Goal: Task Accomplishment & Management: Manage account settings

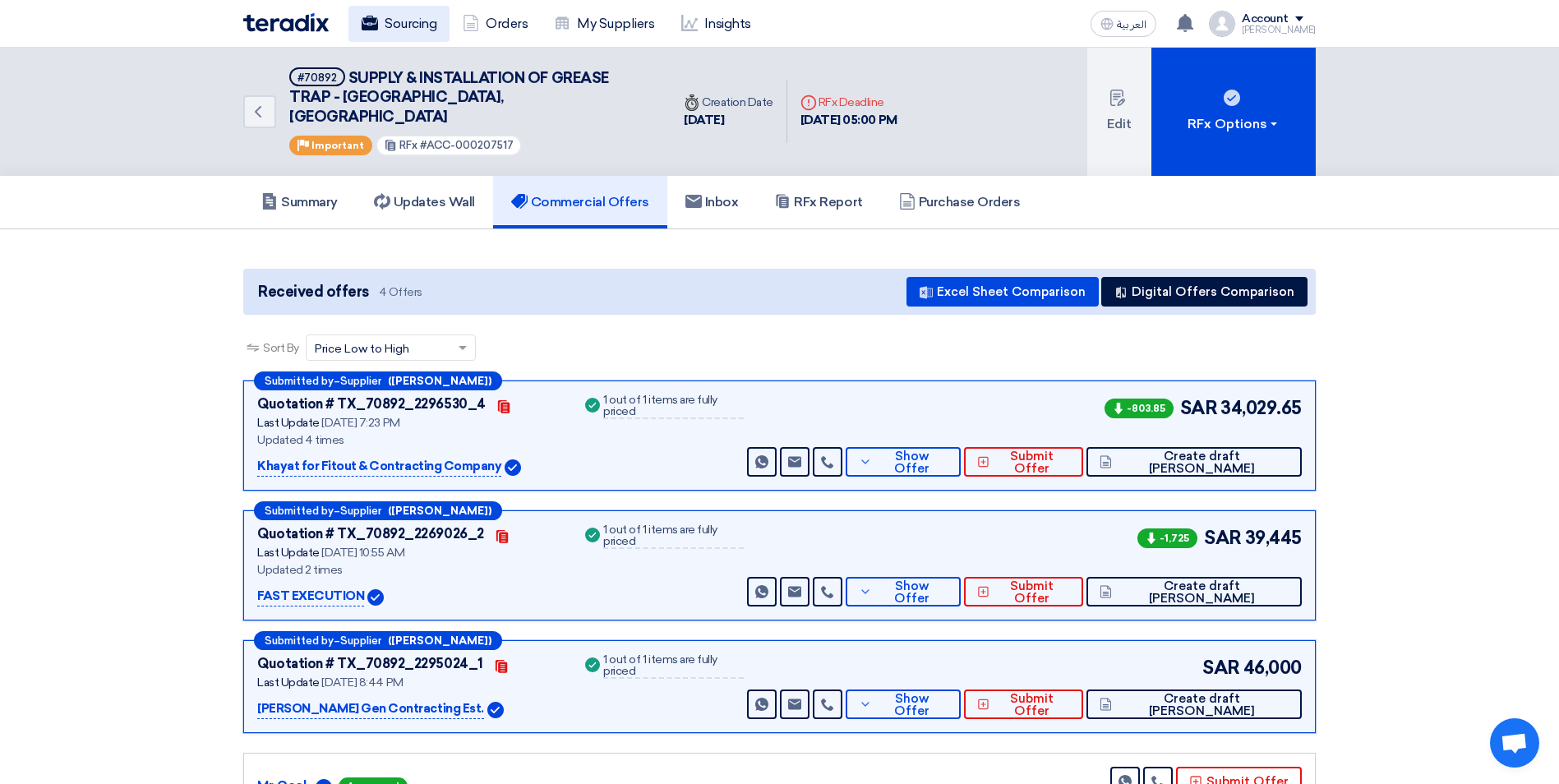
click at [384, 25] on link "Sourcing" at bounding box center [398, 23] width 102 height 36
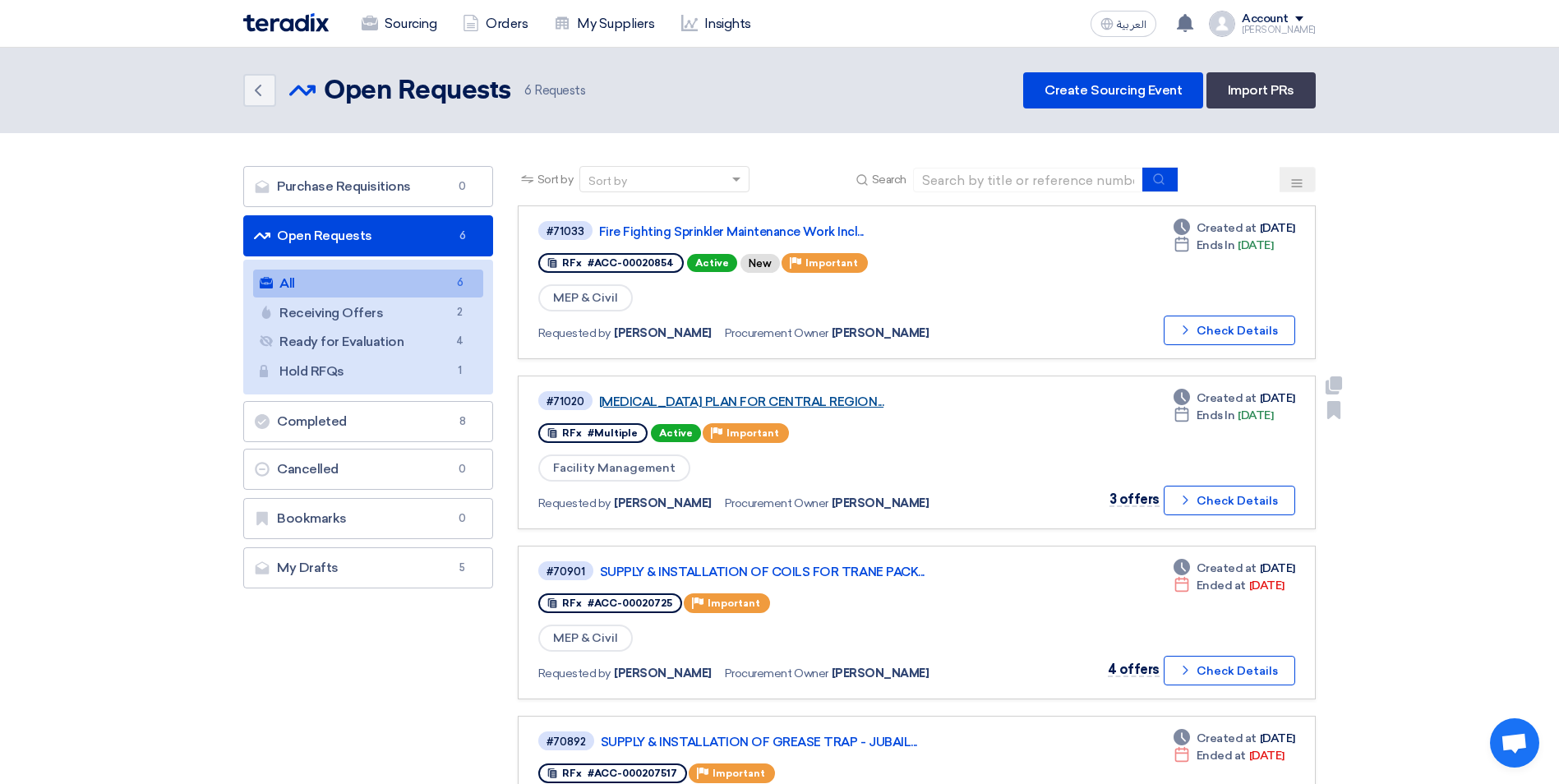
click at [828, 406] on link "[MEDICAL_DATA] PLAN FOR CENTRAL REGION..." at bounding box center [804, 401] width 411 height 15
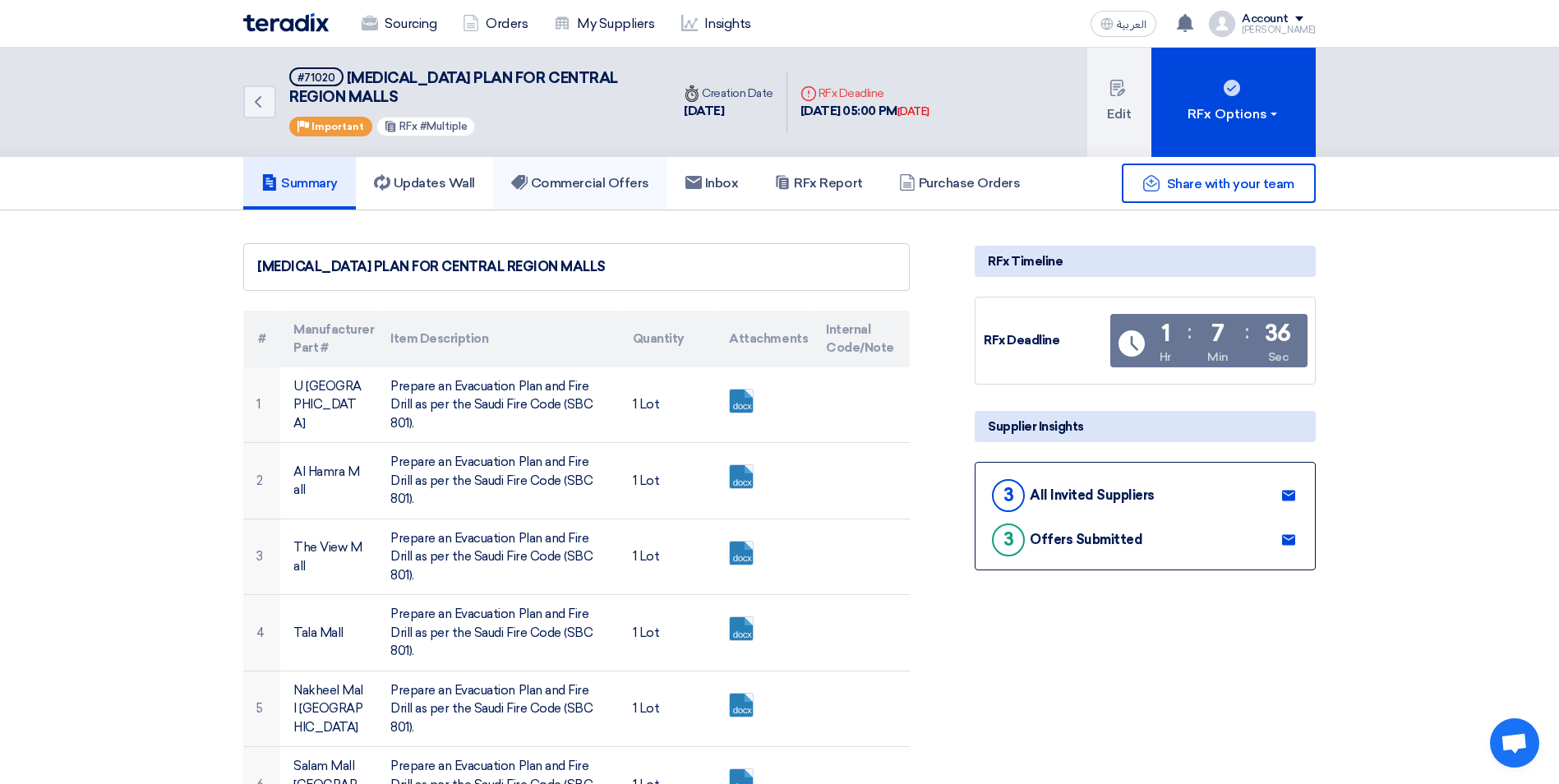
click at [596, 186] on h5 "Commercial Offers" at bounding box center [579, 183] width 138 height 16
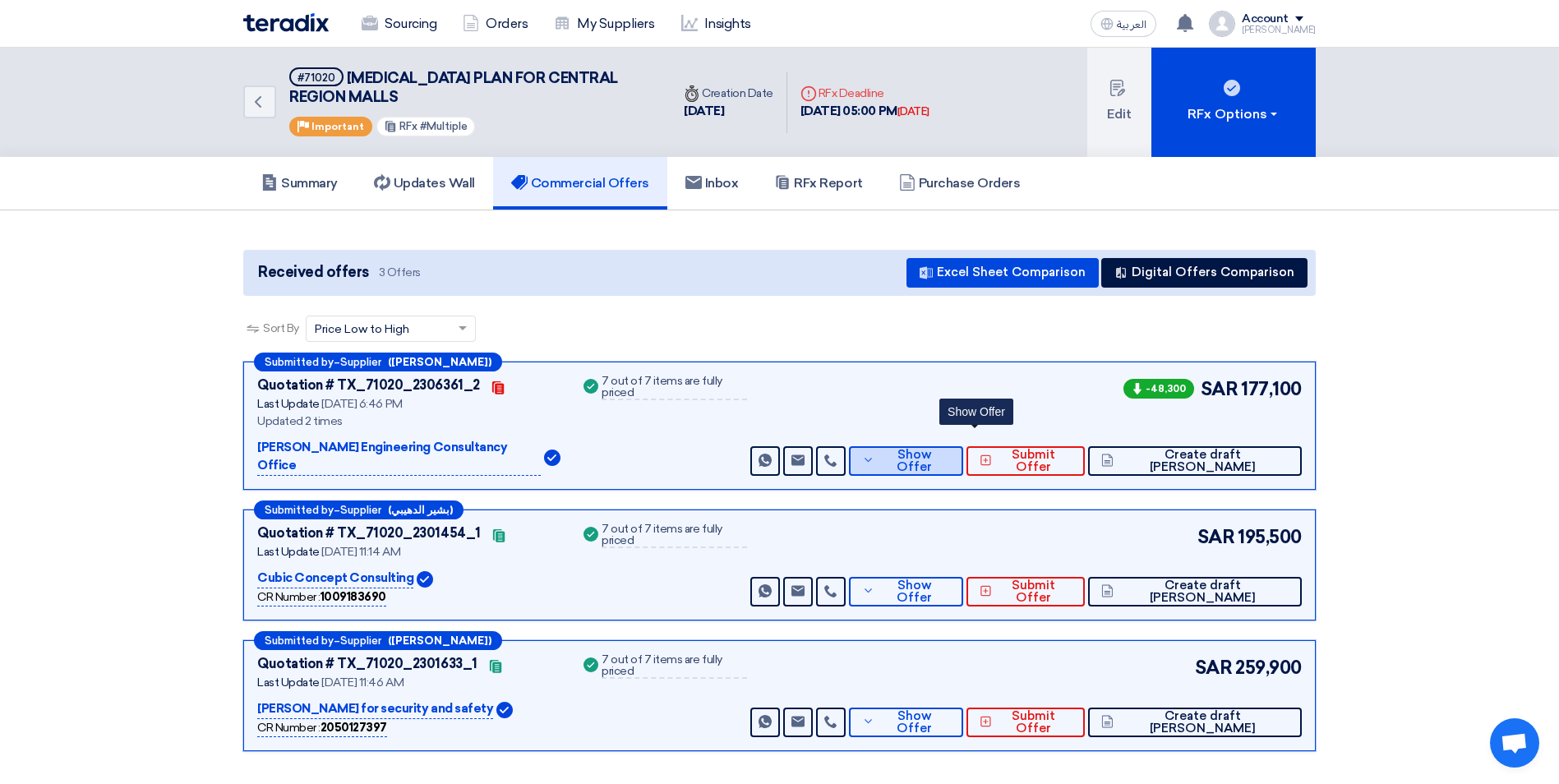
click at [963, 453] on button "Show Offer" at bounding box center [906, 460] width 114 height 30
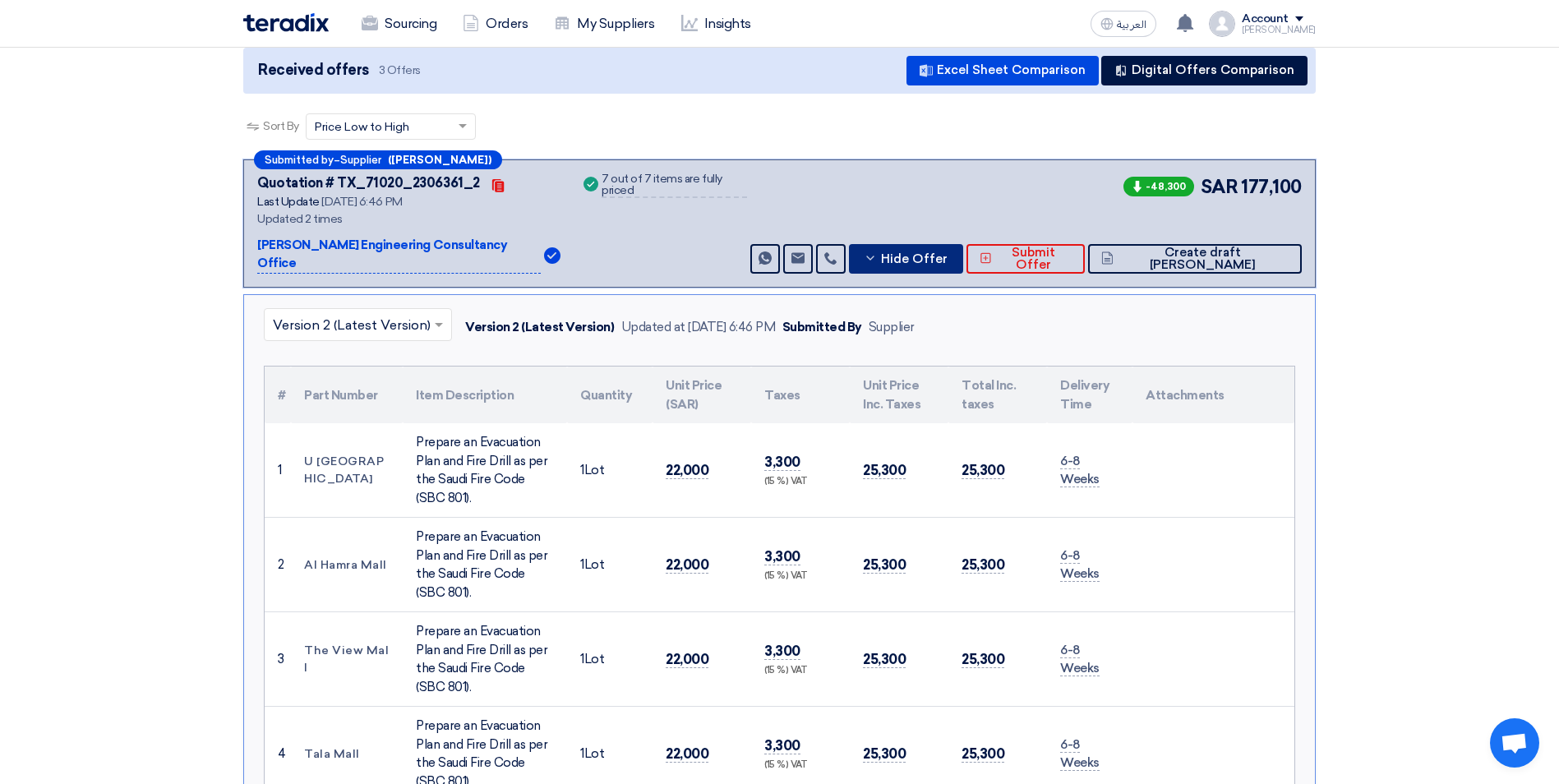
scroll to position [164, 0]
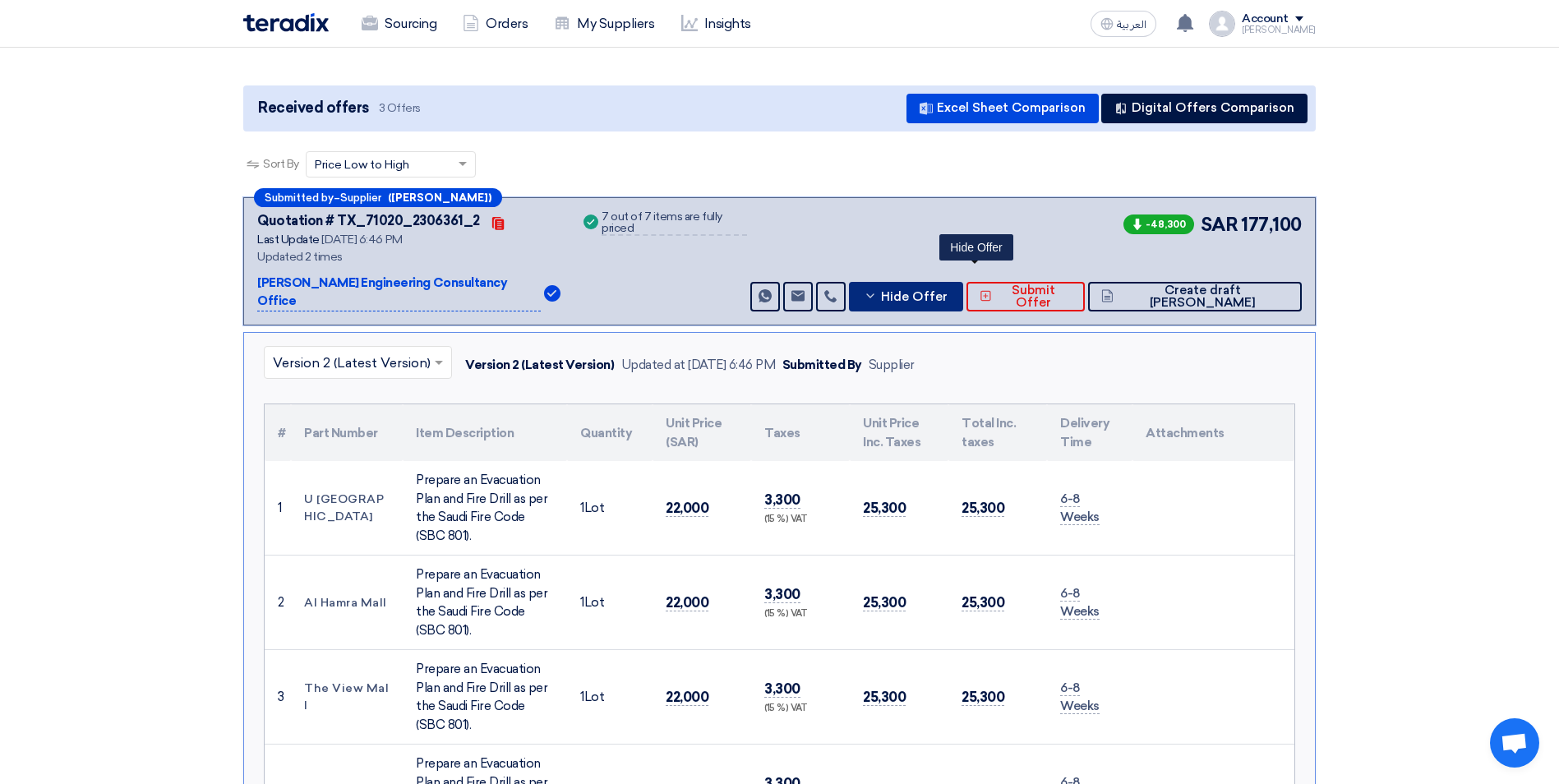
click at [948, 291] on span "Hide Offer" at bounding box center [914, 297] width 67 height 13
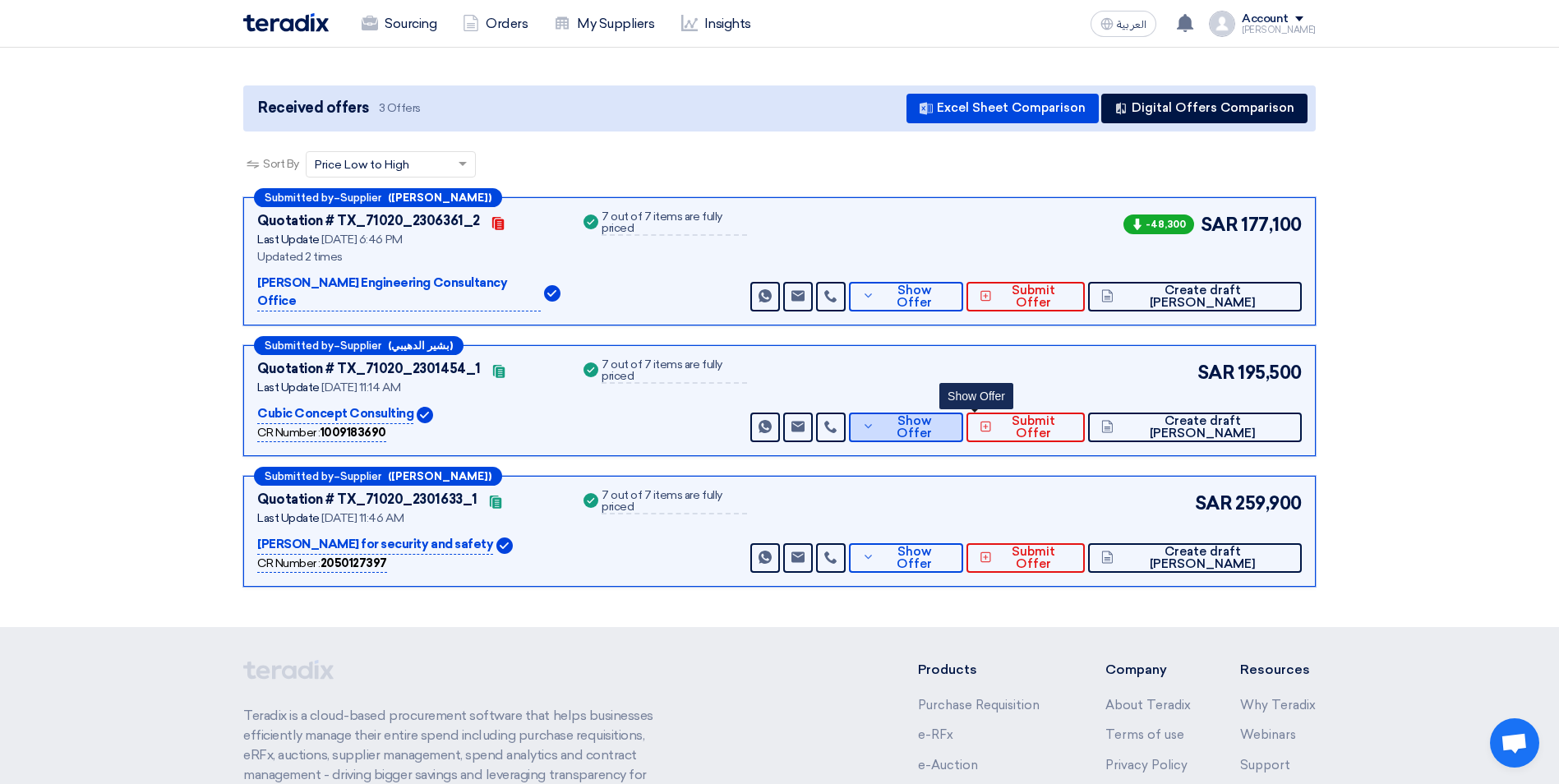
click at [871, 424] on use at bounding box center [868, 426] width 8 height 4
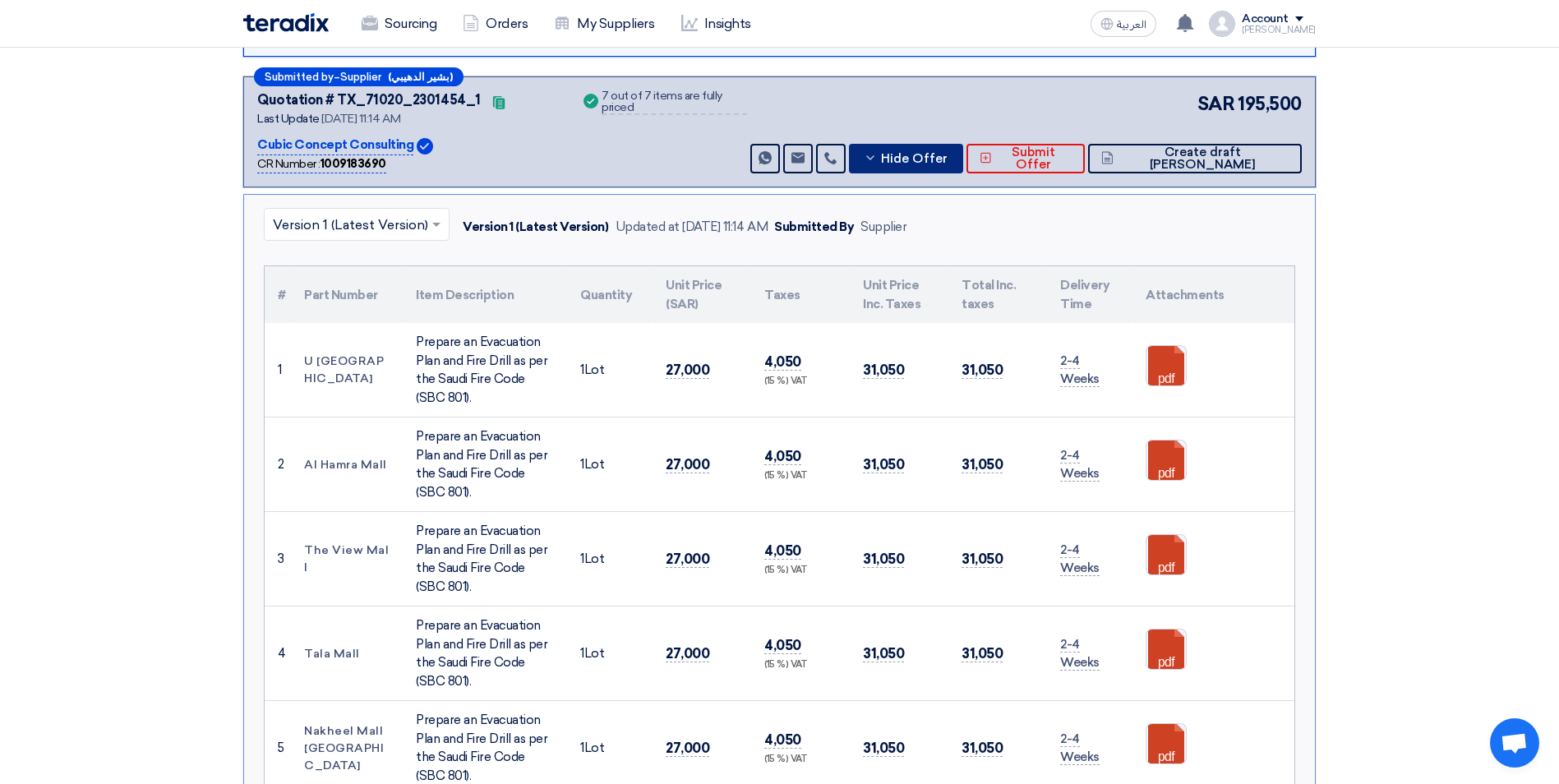
scroll to position [411, 0]
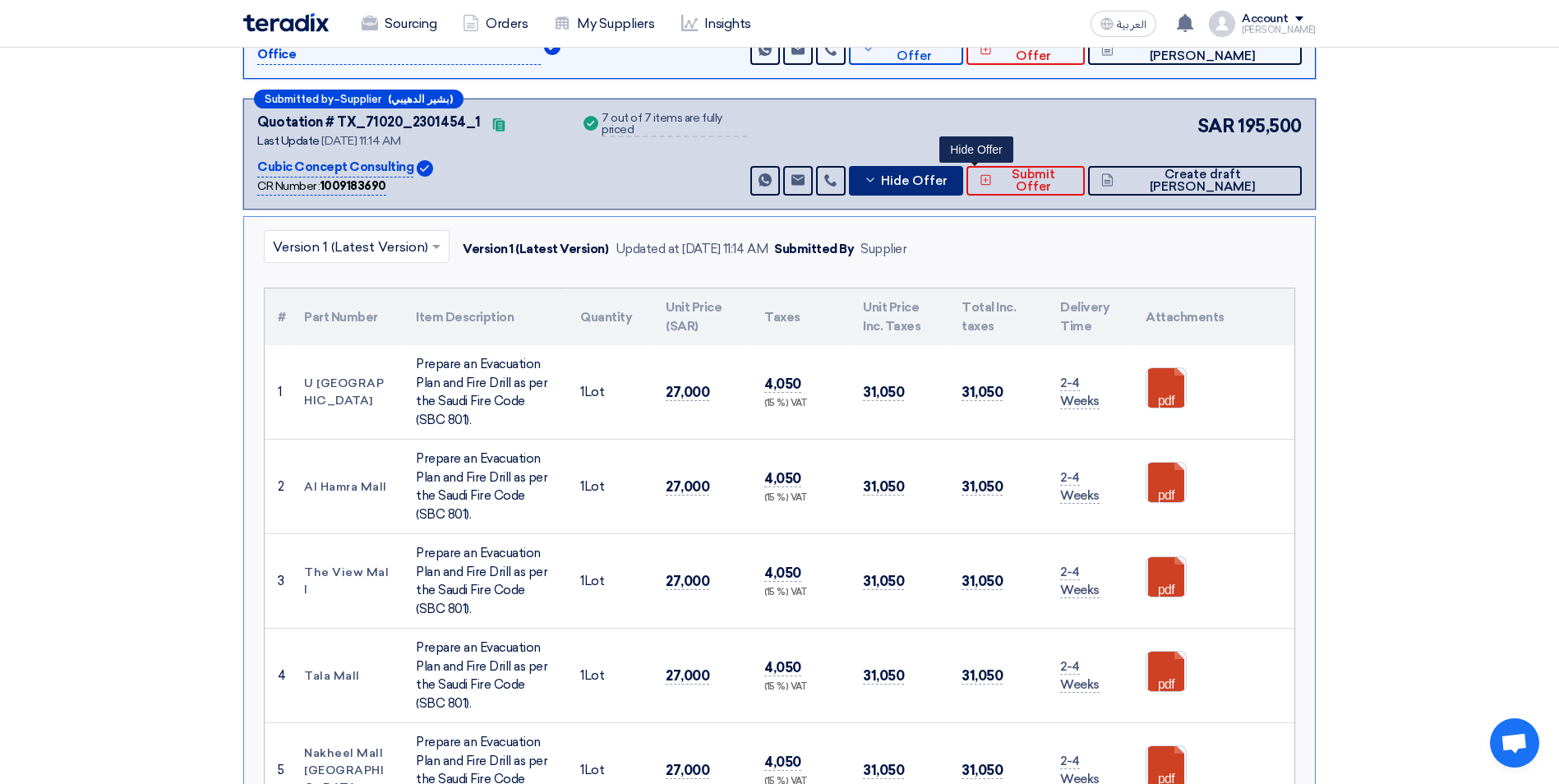
click at [948, 175] on span "Hide Offer" at bounding box center [914, 181] width 67 height 13
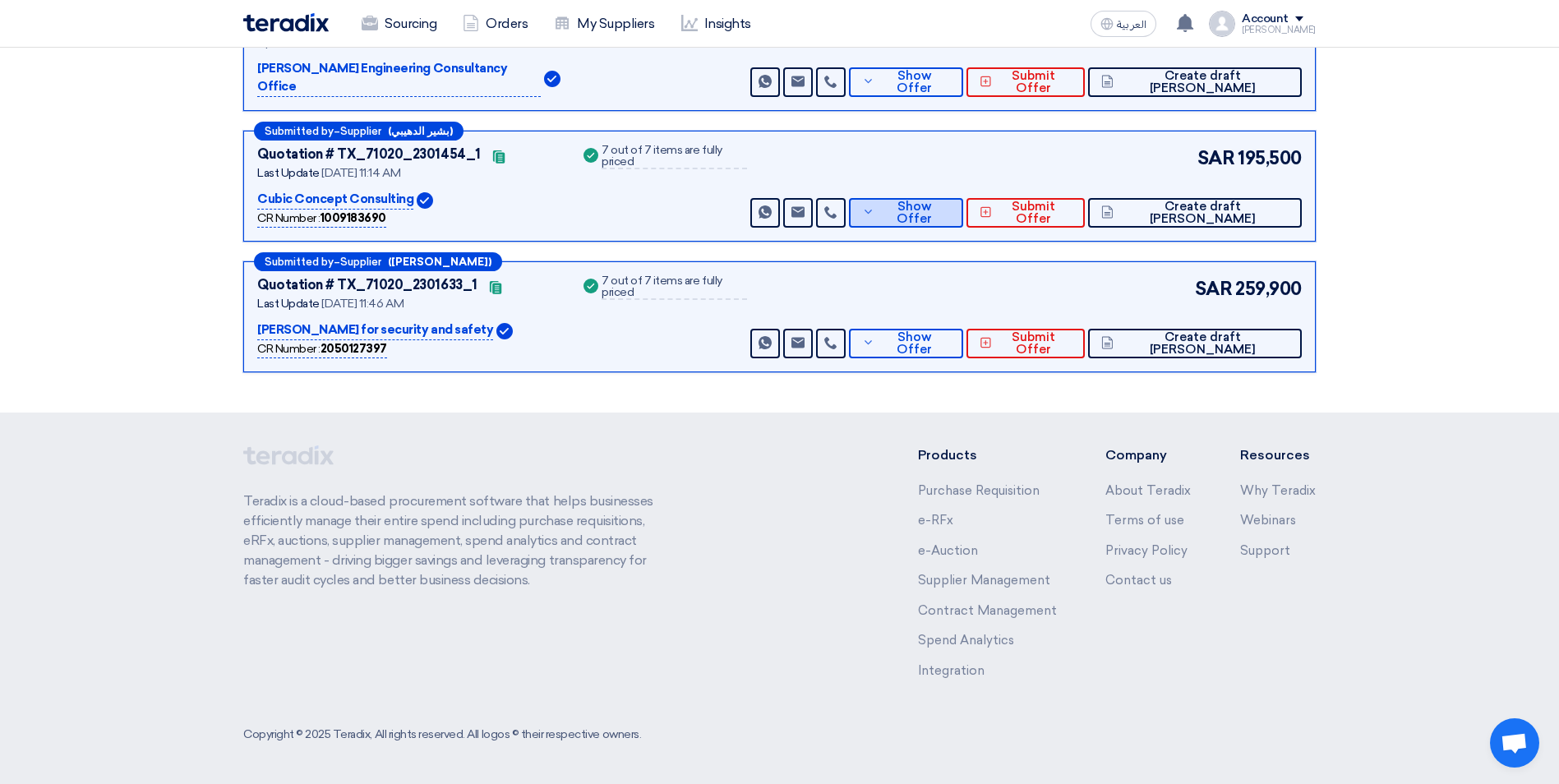
scroll to position [361, 0]
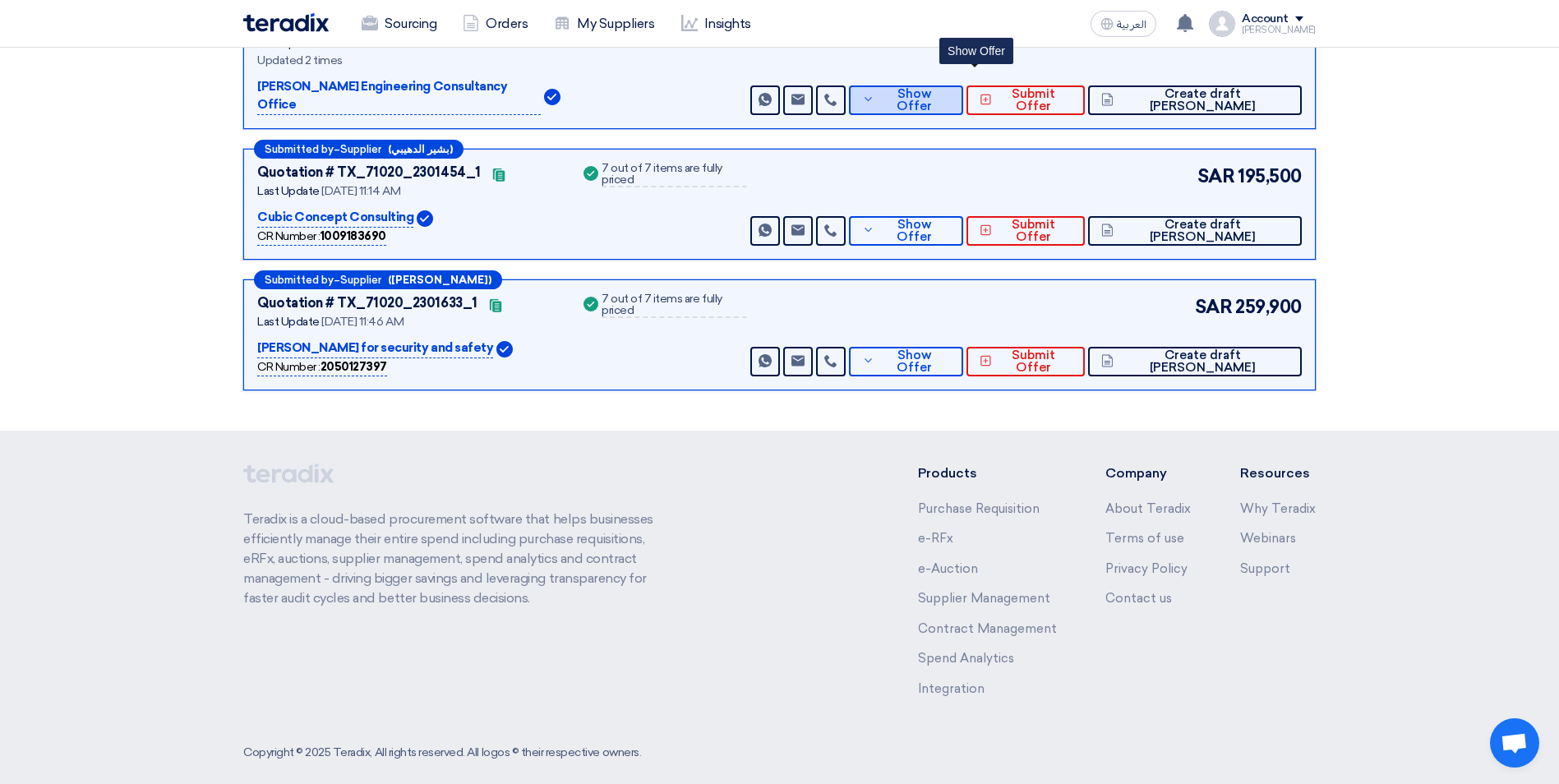
click at [875, 93] on icon at bounding box center [868, 100] width 14 height 14
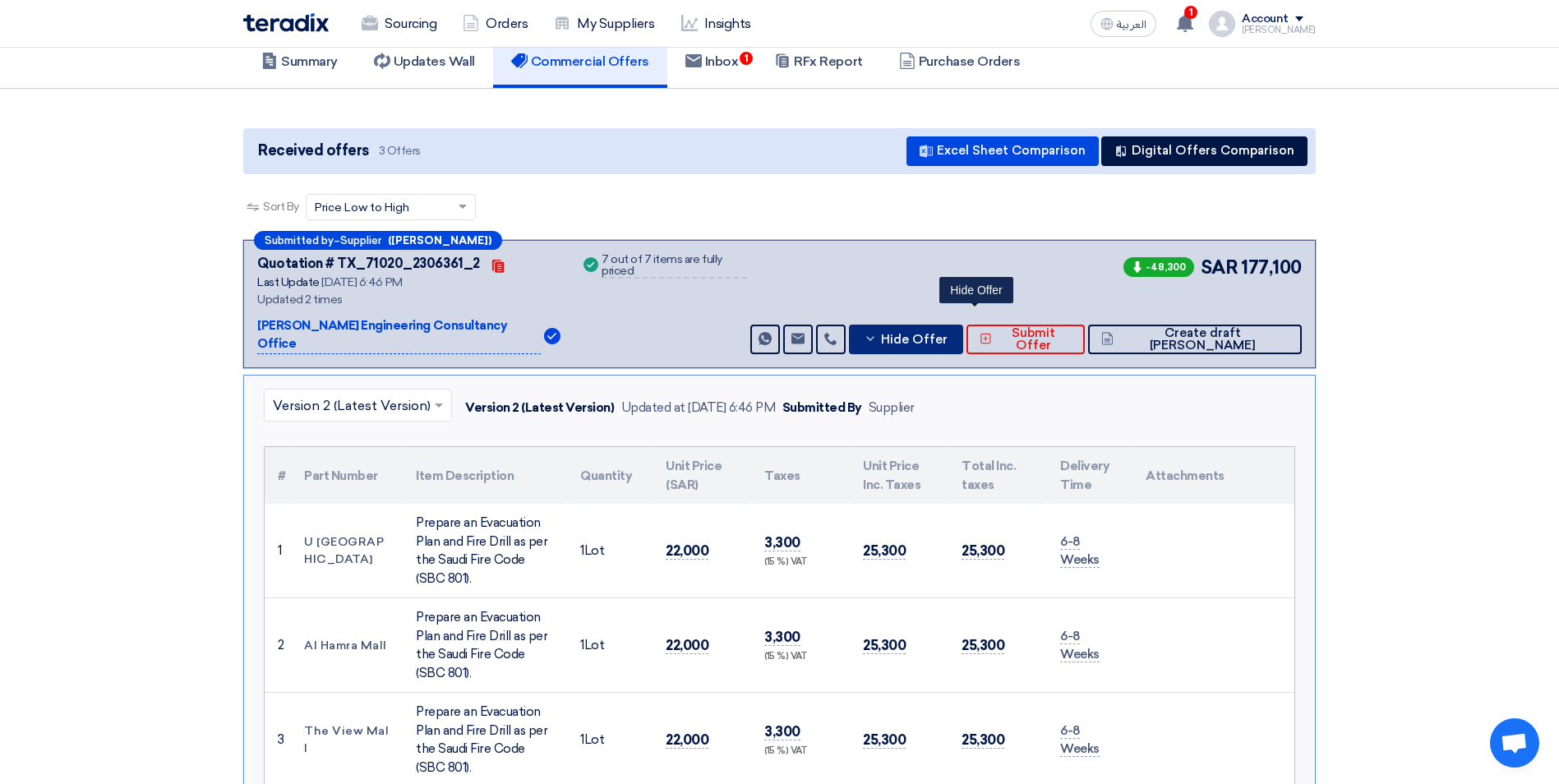
scroll to position [114, 0]
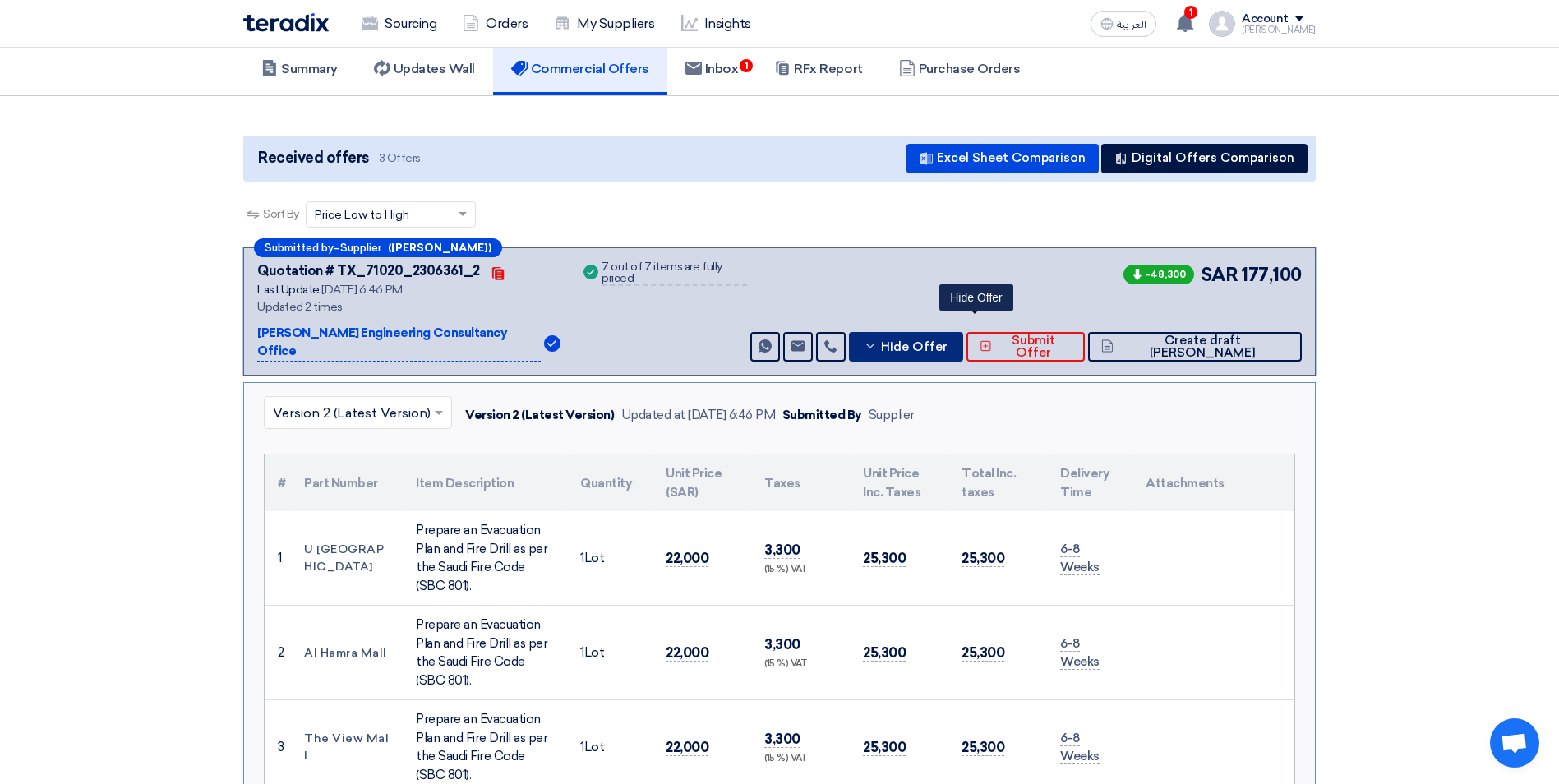
click at [874, 344] on use at bounding box center [870, 346] width 8 height 4
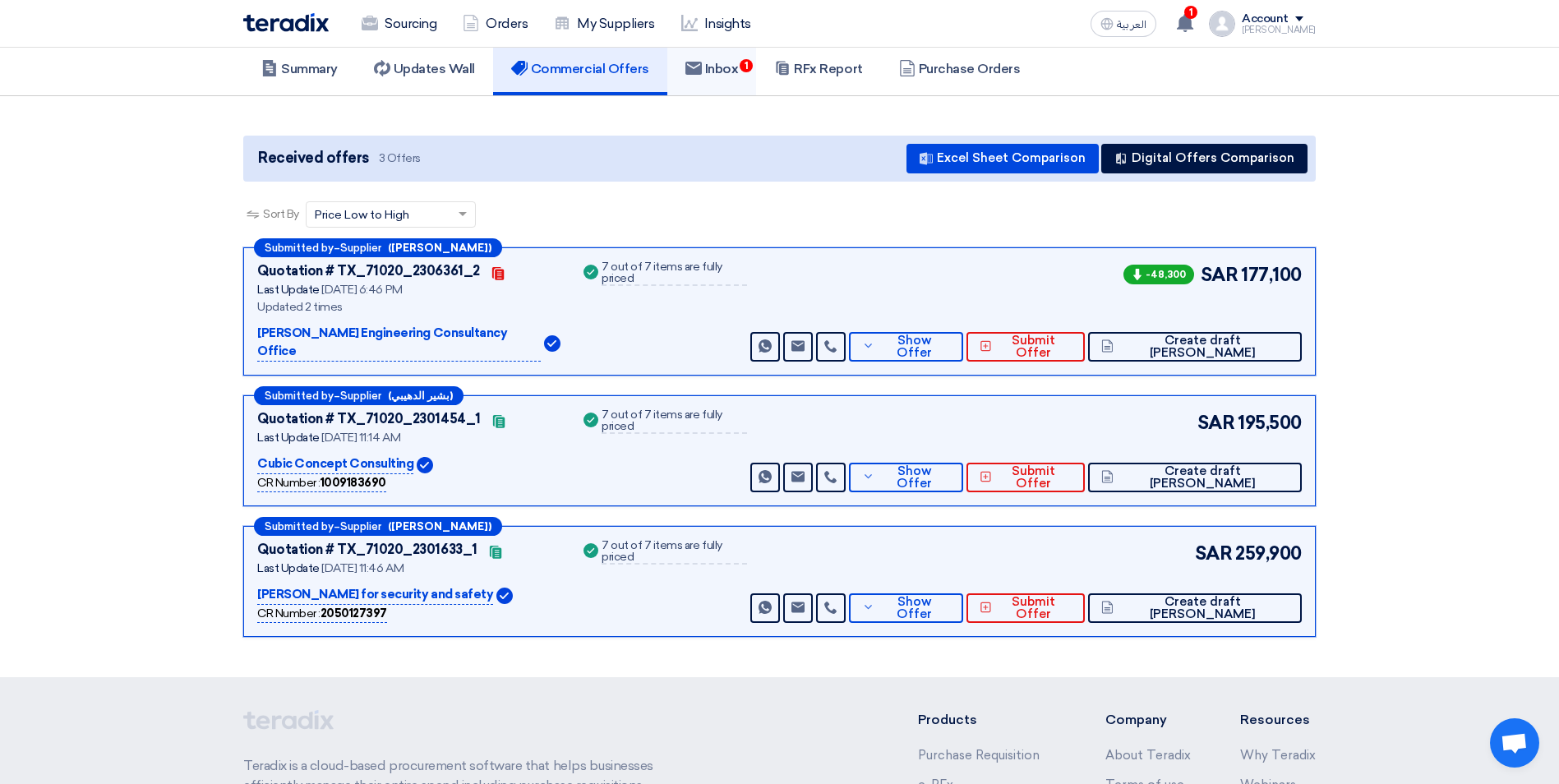
click at [734, 72] on h5 "Inbox 1" at bounding box center [712, 69] width 53 height 16
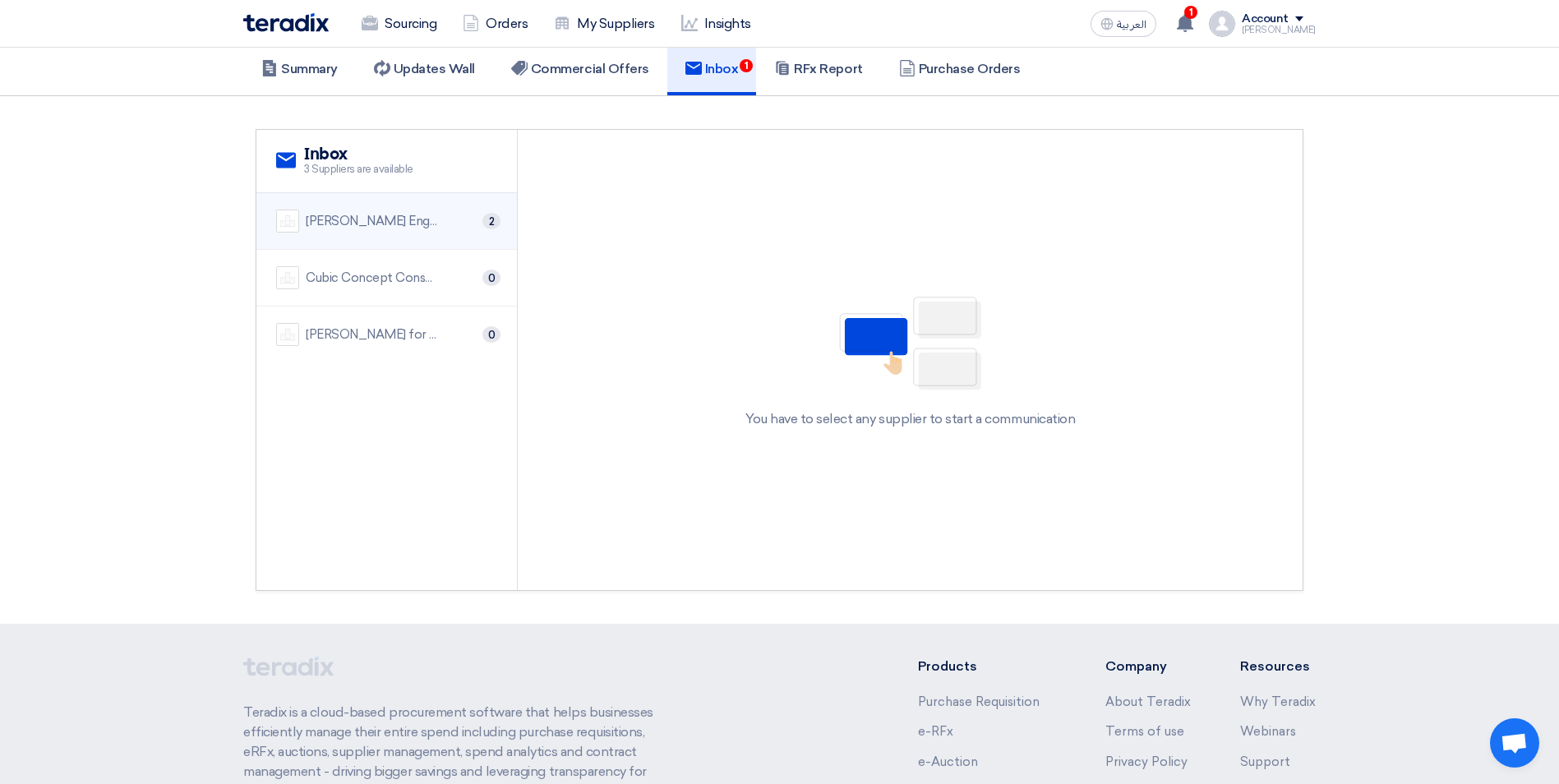
click at [459, 224] on div "[PERSON_NAME] Engineering Consultancy Office 2" at bounding box center [386, 221] width 221 height 23
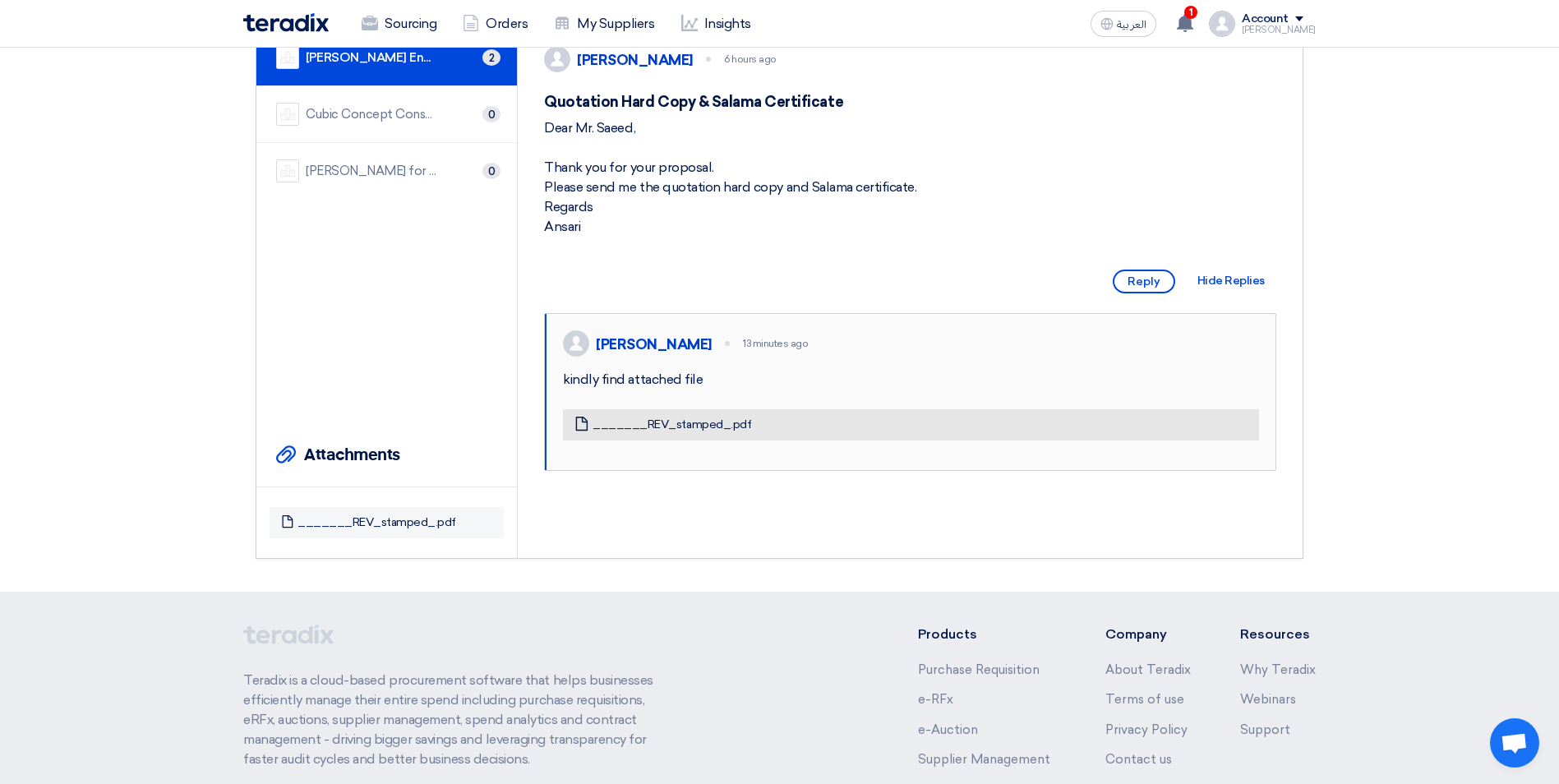
scroll to position [278, 0]
click at [671, 431] on link "_______REV_stamped_.pdf" at bounding box center [672, 423] width 159 height 15
click at [715, 431] on link "_______REV_stamped_.pdf" at bounding box center [672, 423] width 159 height 15
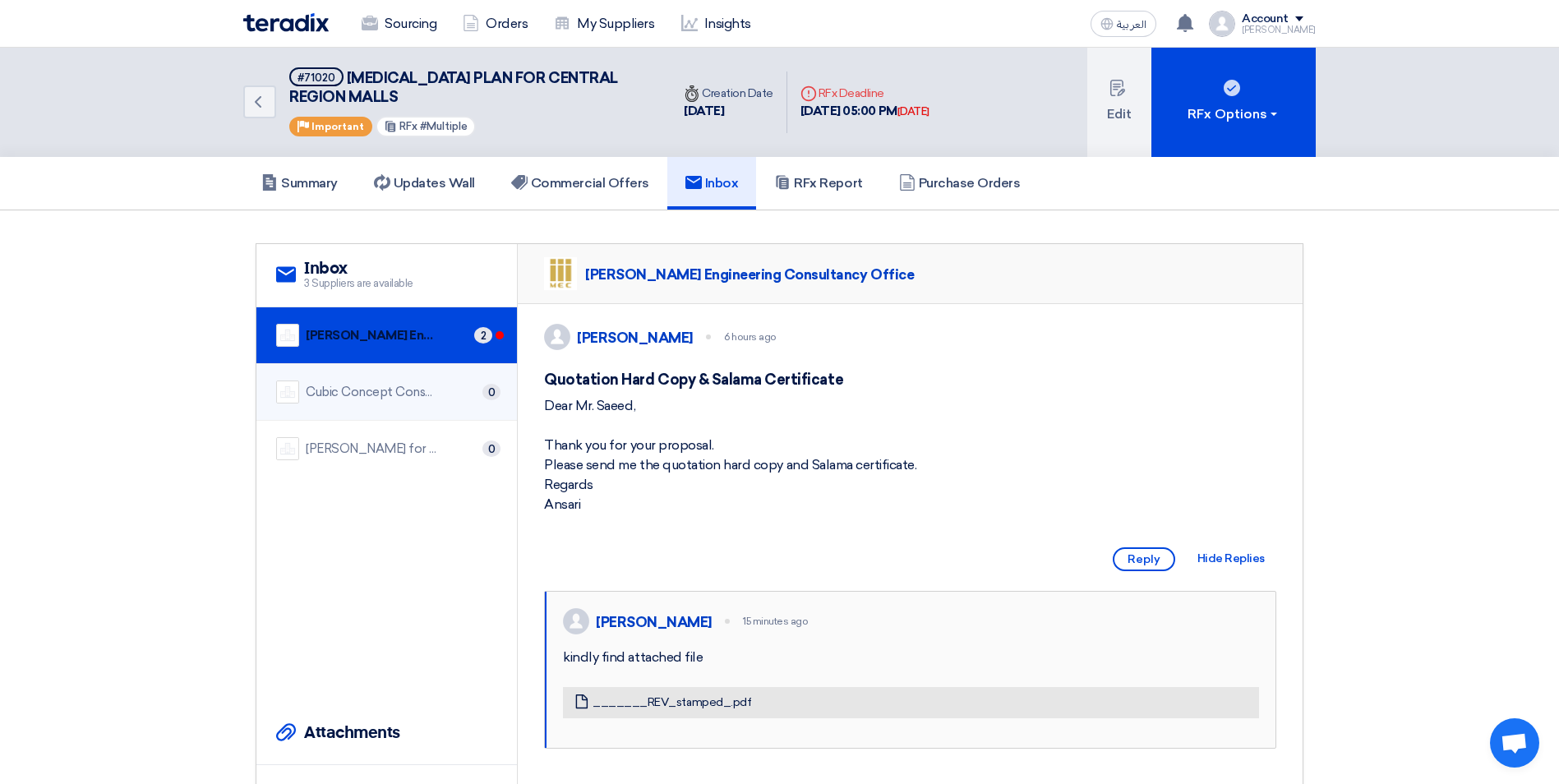
click at [484, 400] on div "Cubic Concept Consulting 0" at bounding box center [386, 392] width 221 height 23
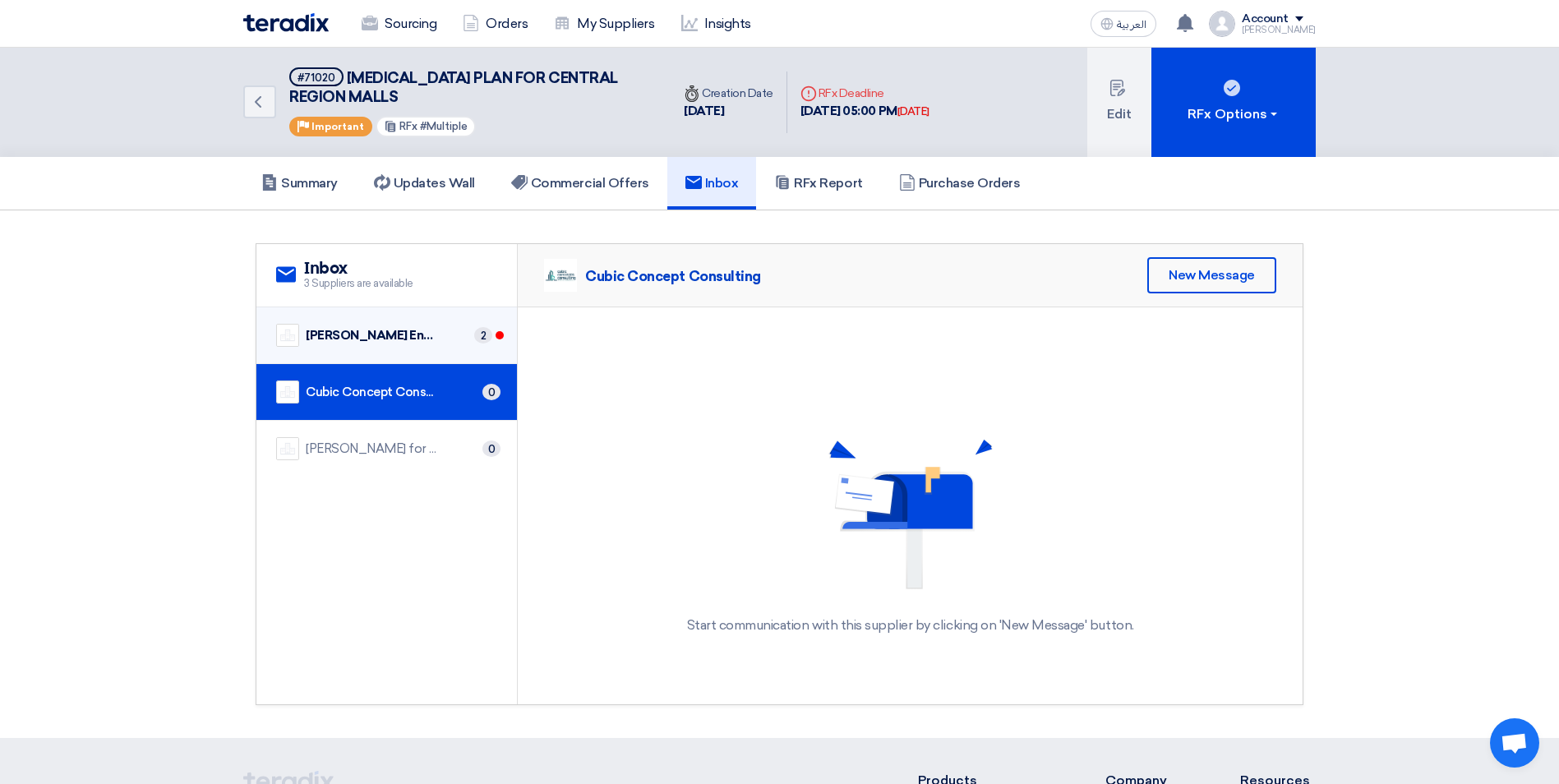
click at [435, 344] on div "[PERSON_NAME] Engineering Consultancy Office" at bounding box center [371, 335] width 132 height 19
